Goal: Check status: Check status

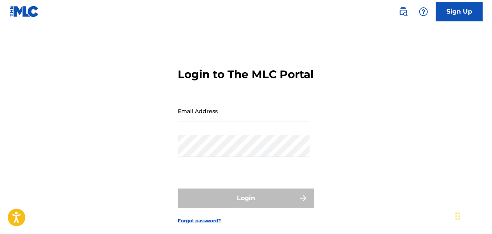
type input "[EMAIL_ADDRESS][DOMAIN_NAME]"
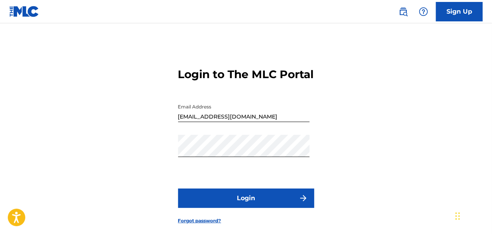
click at [243, 208] on div "Login" at bounding box center [246, 198] width 136 height 19
click at [243, 208] on button "Login" at bounding box center [246, 198] width 136 height 19
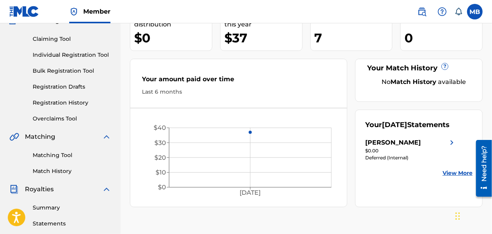
scroll to position [78, 0]
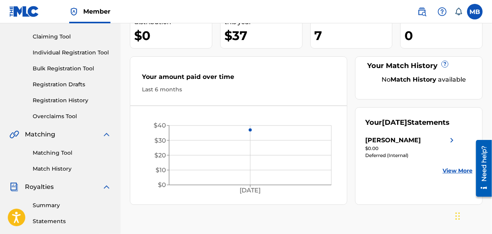
click at [450, 175] on link "View More" at bounding box center [458, 171] width 30 height 8
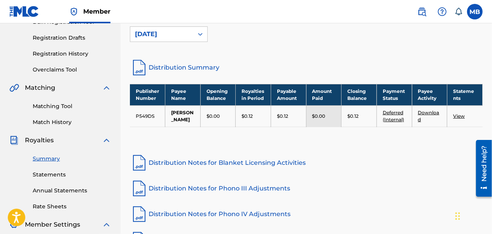
scroll to position [140, 0]
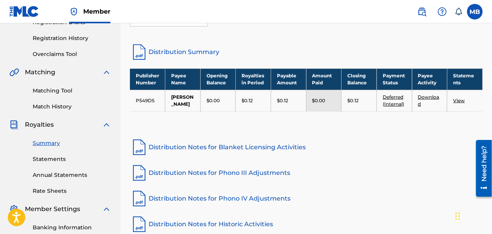
click at [463, 104] on link "View" at bounding box center [459, 101] width 12 height 6
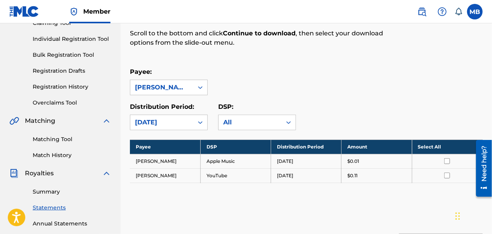
scroll to position [93, 0]
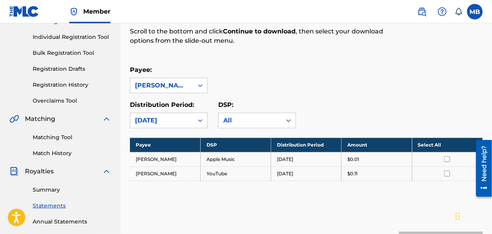
click at [259, 202] on div "Royalty Statements Select your desired payee from the Payee drop-down menu. The…" at bounding box center [306, 115] width 353 height 333
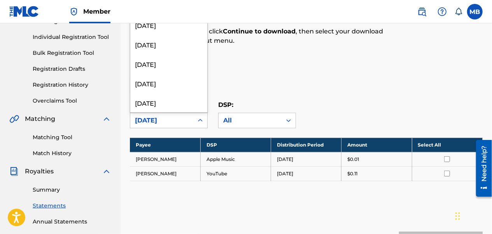
click at [200, 119] on icon at bounding box center [201, 121] width 8 height 8
click at [184, 46] on div "[DATE]" at bounding box center [168, 44] width 77 height 19
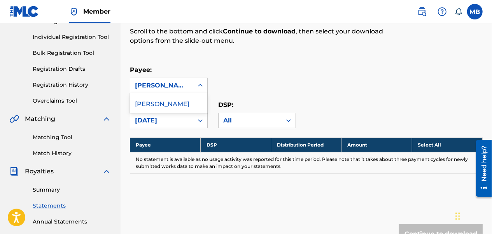
click at [201, 87] on icon at bounding box center [201, 86] width 8 height 8
click at [259, 68] on div "Payee: [PERSON_NAME]" at bounding box center [306, 79] width 353 height 28
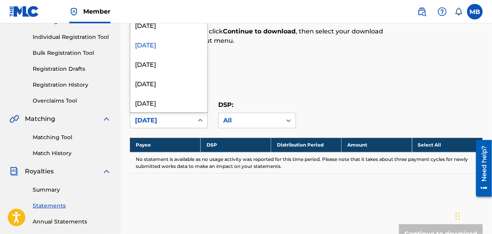
click at [200, 121] on icon at bounding box center [201, 121] width 8 height 8
click at [180, 27] on div "[DATE]" at bounding box center [168, 24] width 77 height 19
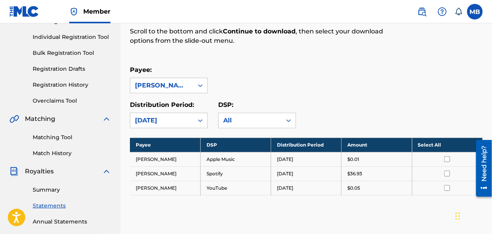
click at [446, 175] on input "checkbox" at bounding box center [447, 174] width 6 height 6
click at [446, 173] on input "checkbox" at bounding box center [447, 174] width 6 height 6
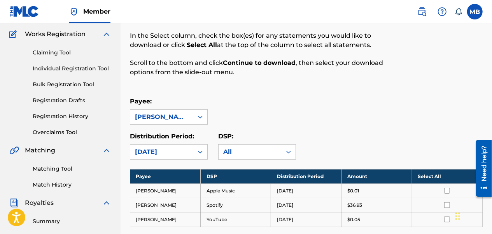
scroll to position [49, 0]
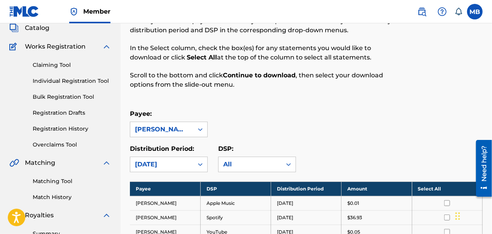
click at [48, 62] on link "Claiming Tool" at bounding box center [72, 65] width 79 height 8
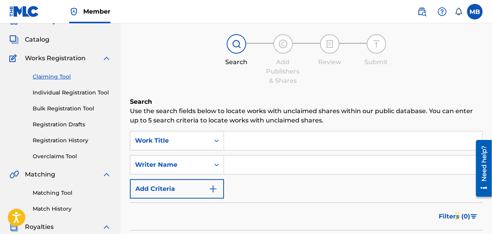
scroll to position [62, 0]
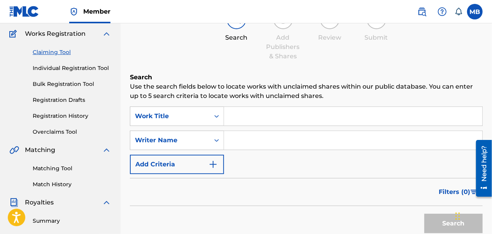
click at [56, 116] on link "Registration History" at bounding box center [72, 116] width 79 height 8
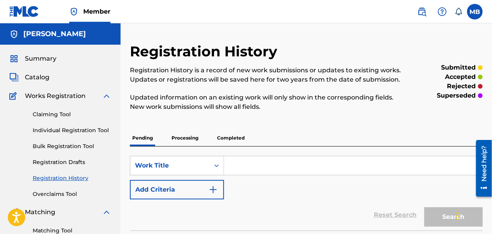
click at [40, 58] on span "Summary" at bounding box center [41, 58] width 32 height 9
